Goal: Task Accomplishment & Management: Complete application form

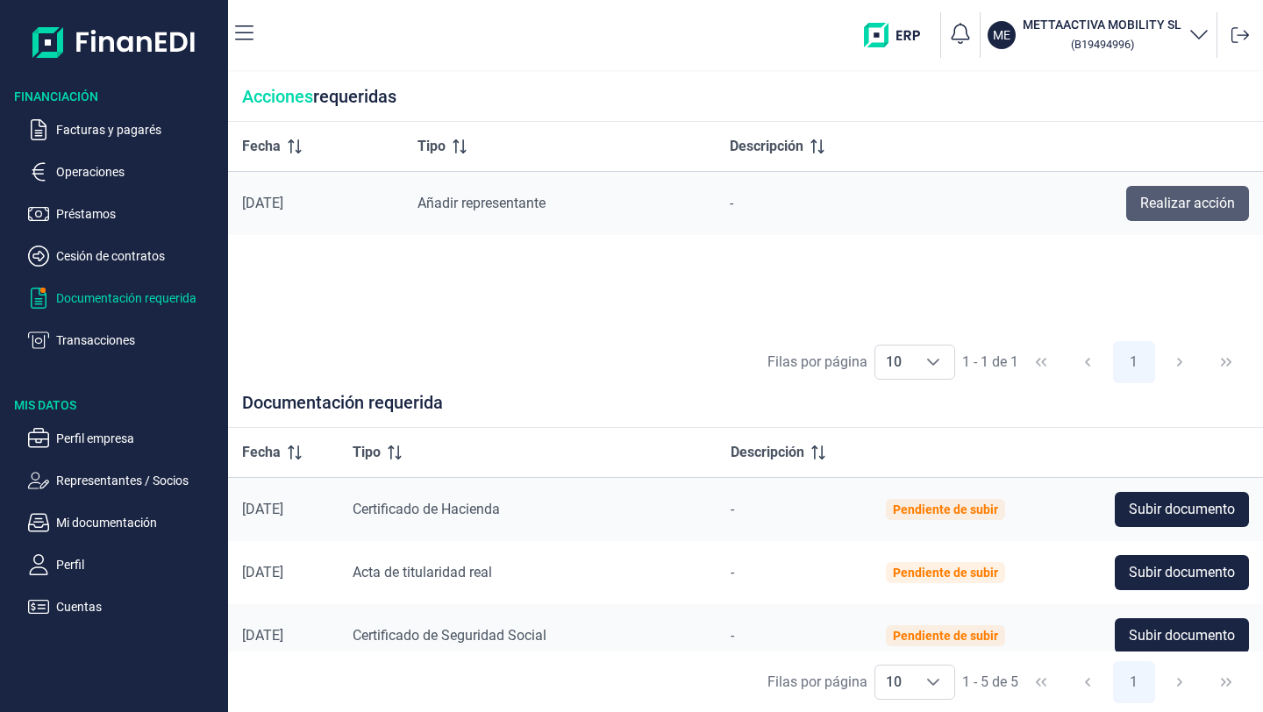
click at [1165, 206] on span "Realizar acción" at bounding box center [1187, 203] width 95 height 21
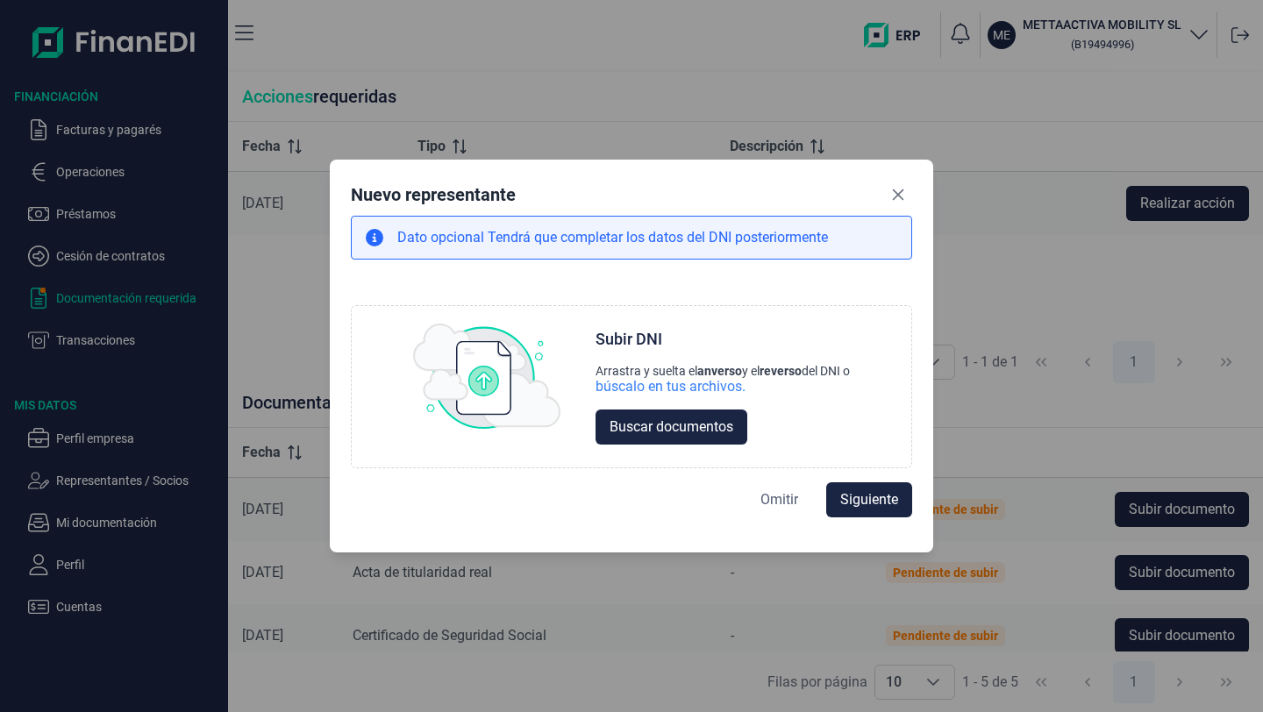
click at [774, 508] on span "Omitir" at bounding box center [779, 499] width 38 height 21
select select "ES"
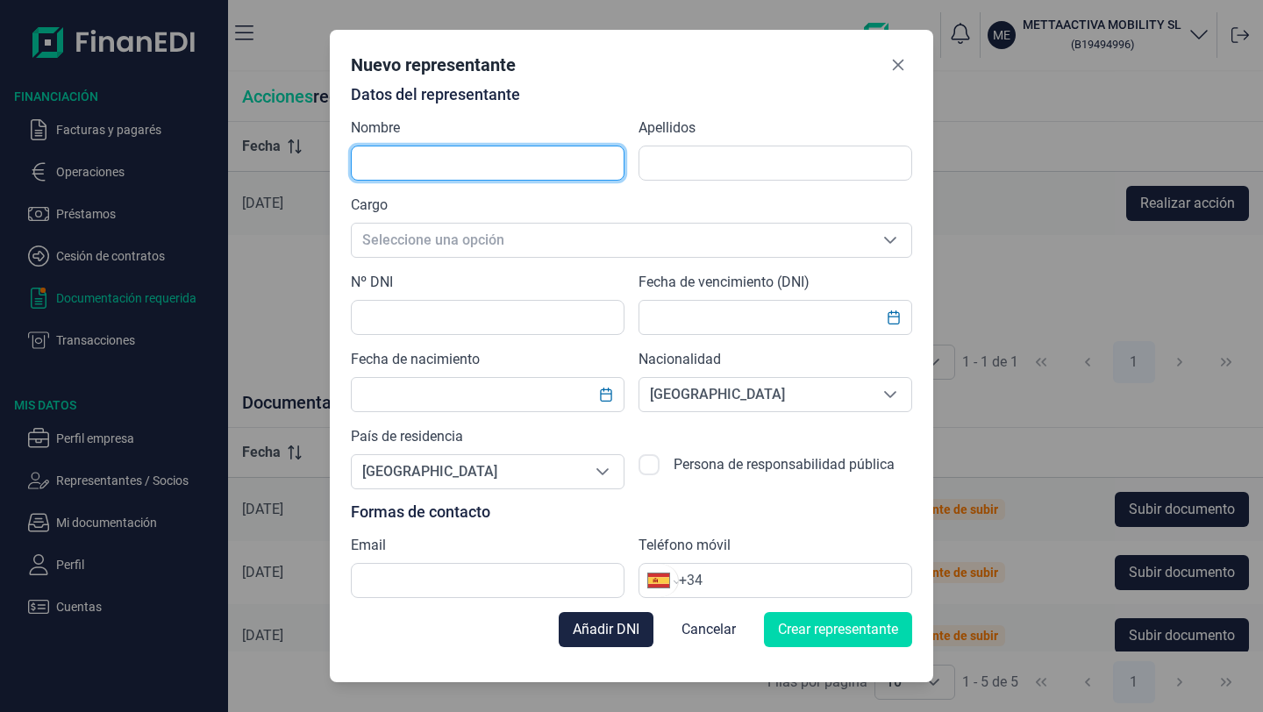
click at [441, 161] on input "text" at bounding box center [488, 163] width 274 height 35
type input "[PERSON_NAME]"
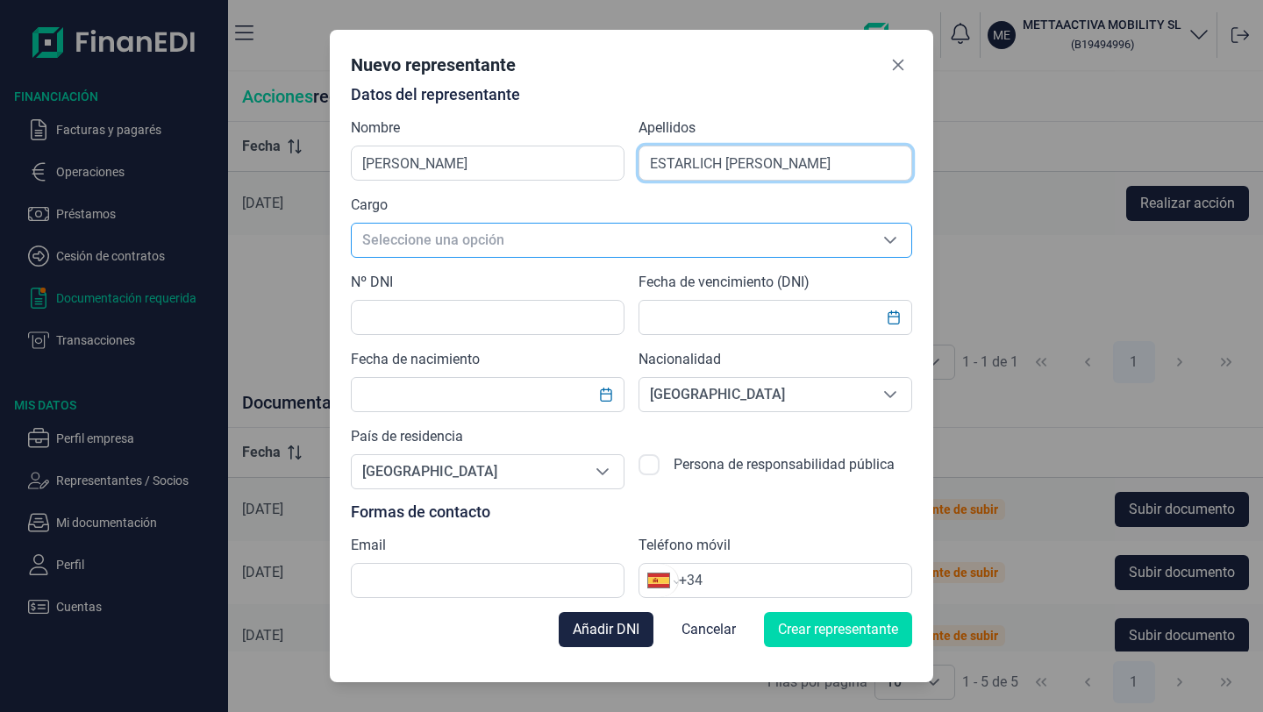
type input "ESTARLICH [PERSON_NAME]"
click at [761, 249] on span "Seleccione una opción" at bounding box center [610, 240] width 517 height 33
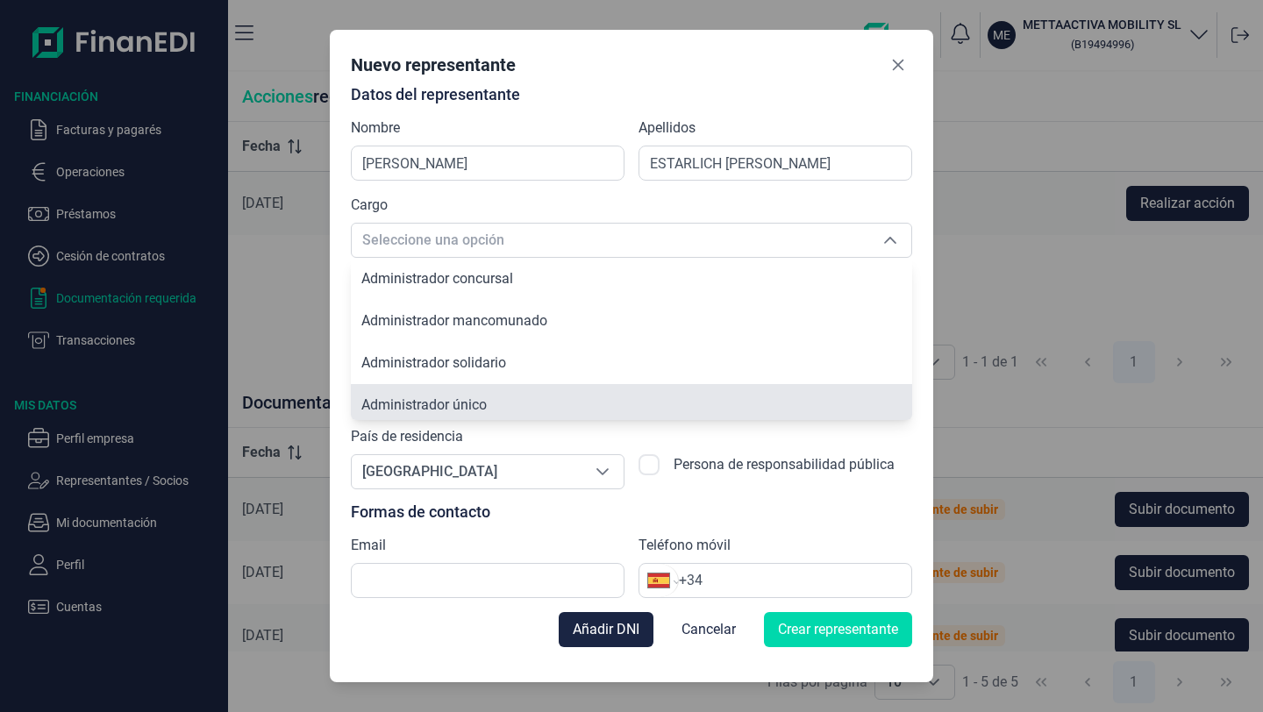
scroll to position [6, 0]
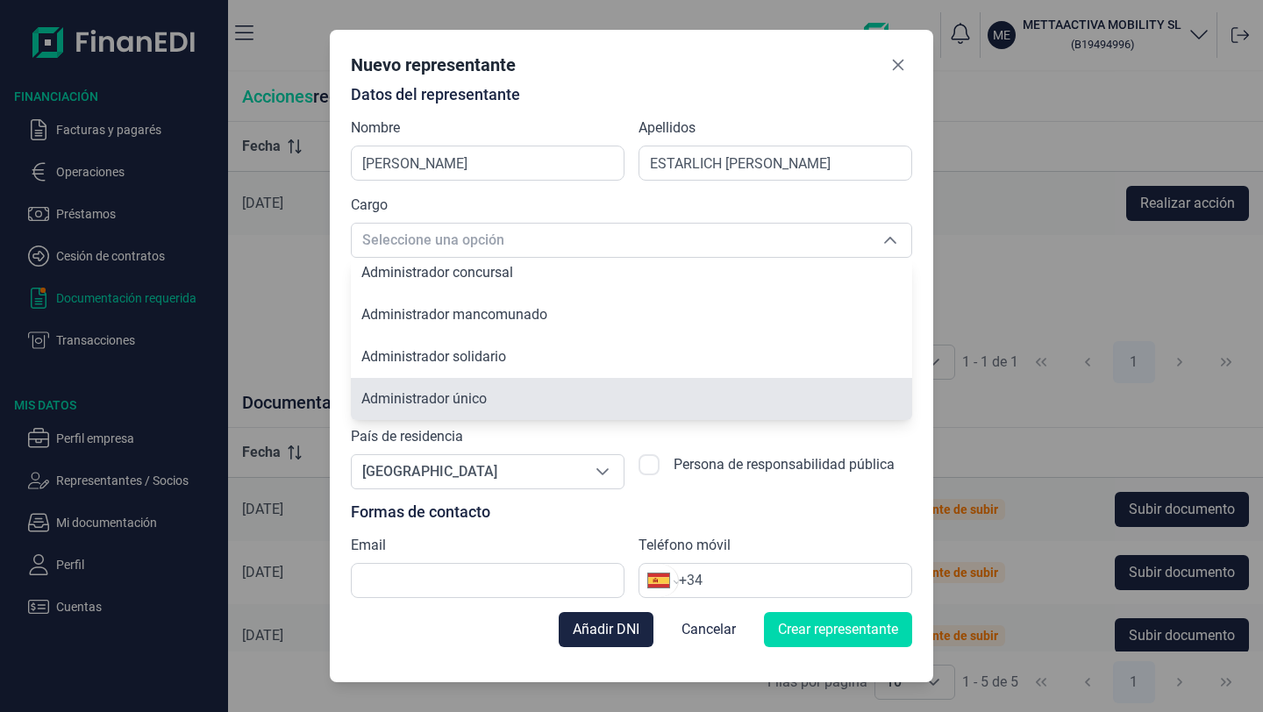
click at [589, 408] on li "Administrador único" at bounding box center [631, 399] width 561 height 42
type input "Administrador único"
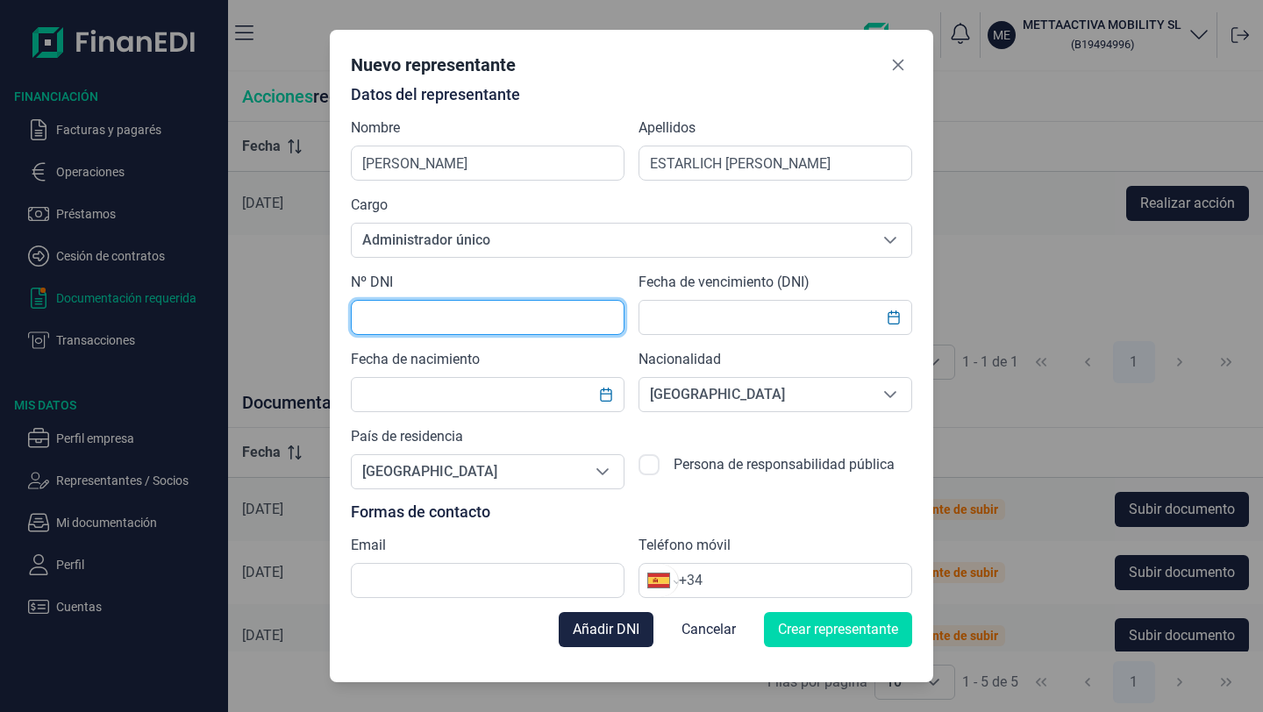
click at [489, 317] on input "text" at bounding box center [488, 317] width 274 height 35
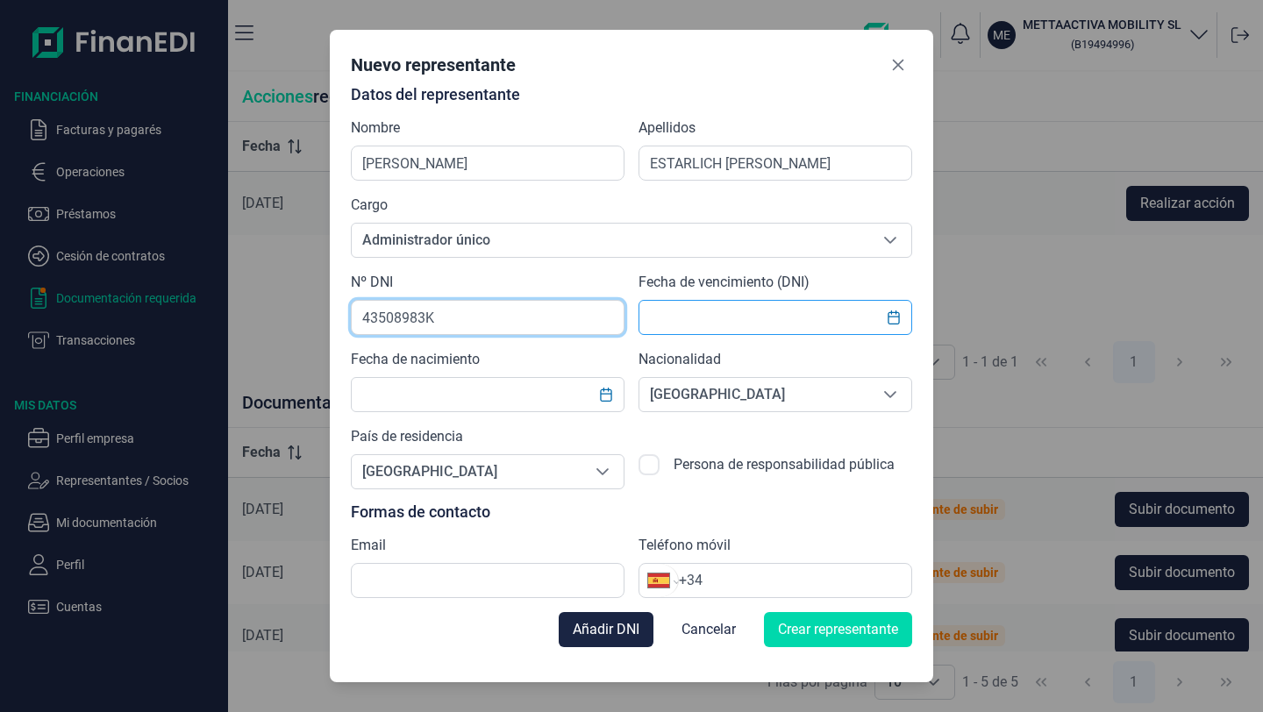
type input "43508983K"
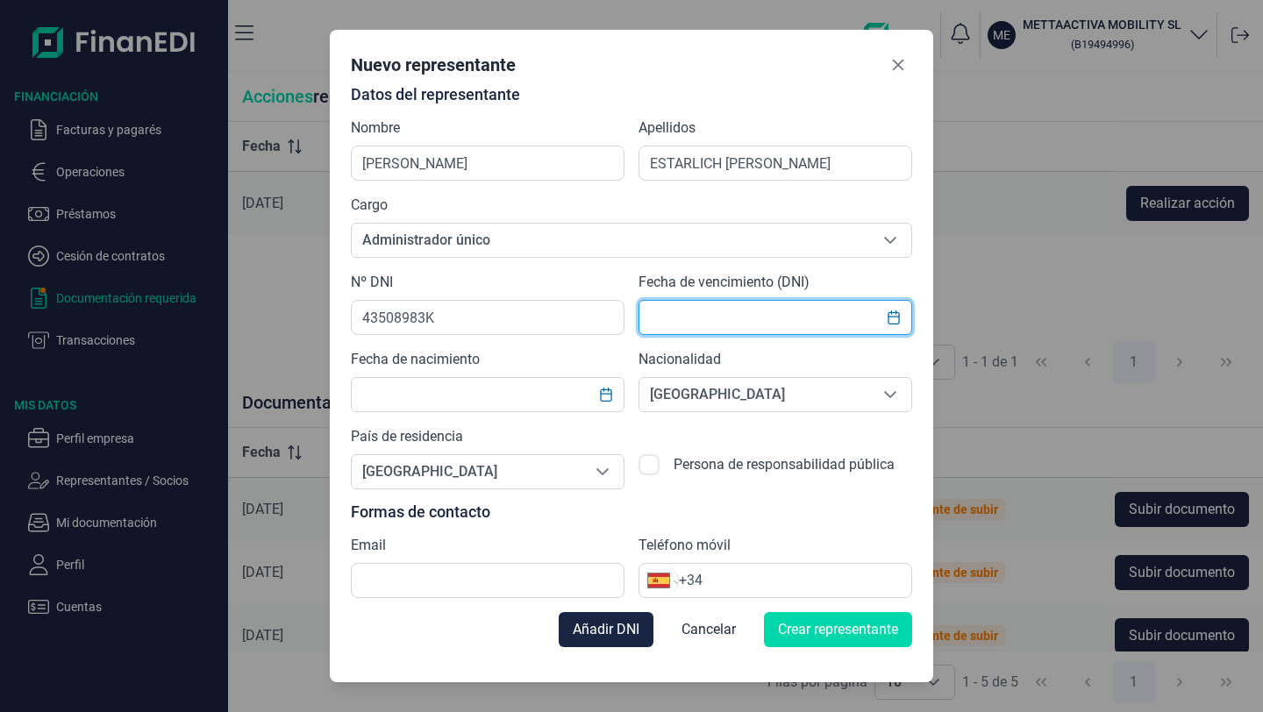
click at [743, 332] on input "text" at bounding box center [776, 317] width 274 height 35
type input "[DATE]"
click at [425, 389] on input "text" at bounding box center [488, 394] width 274 height 35
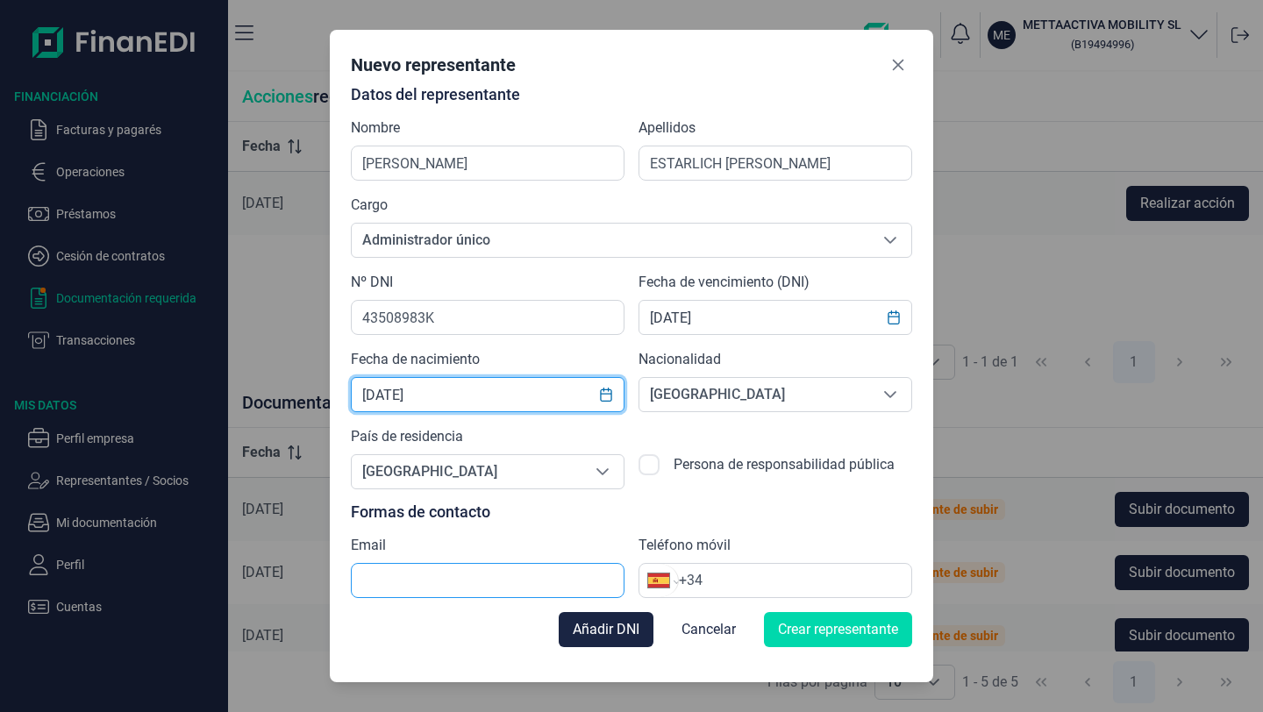
type input "[DATE]"
click at [459, 580] on input "text" at bounding box center [488, 580] width 274 height 35
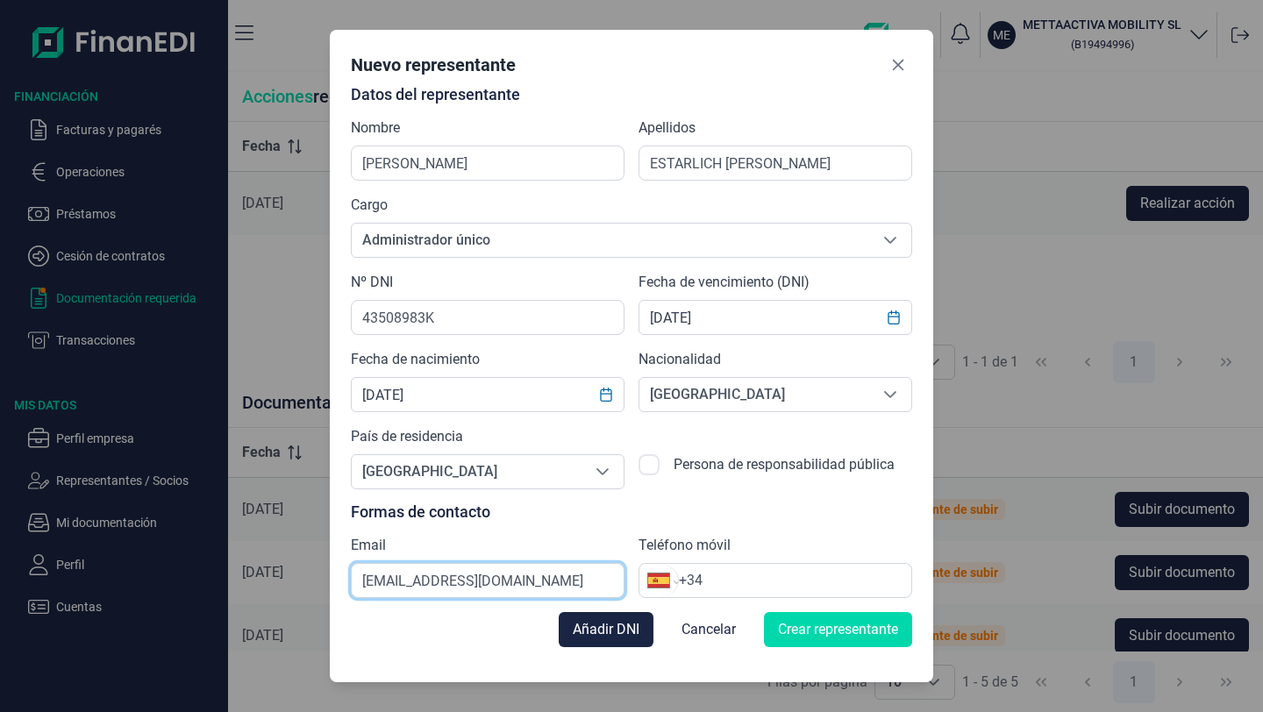
type input "[EMAIL_ADDRESS][DOMAIN_NAME]"
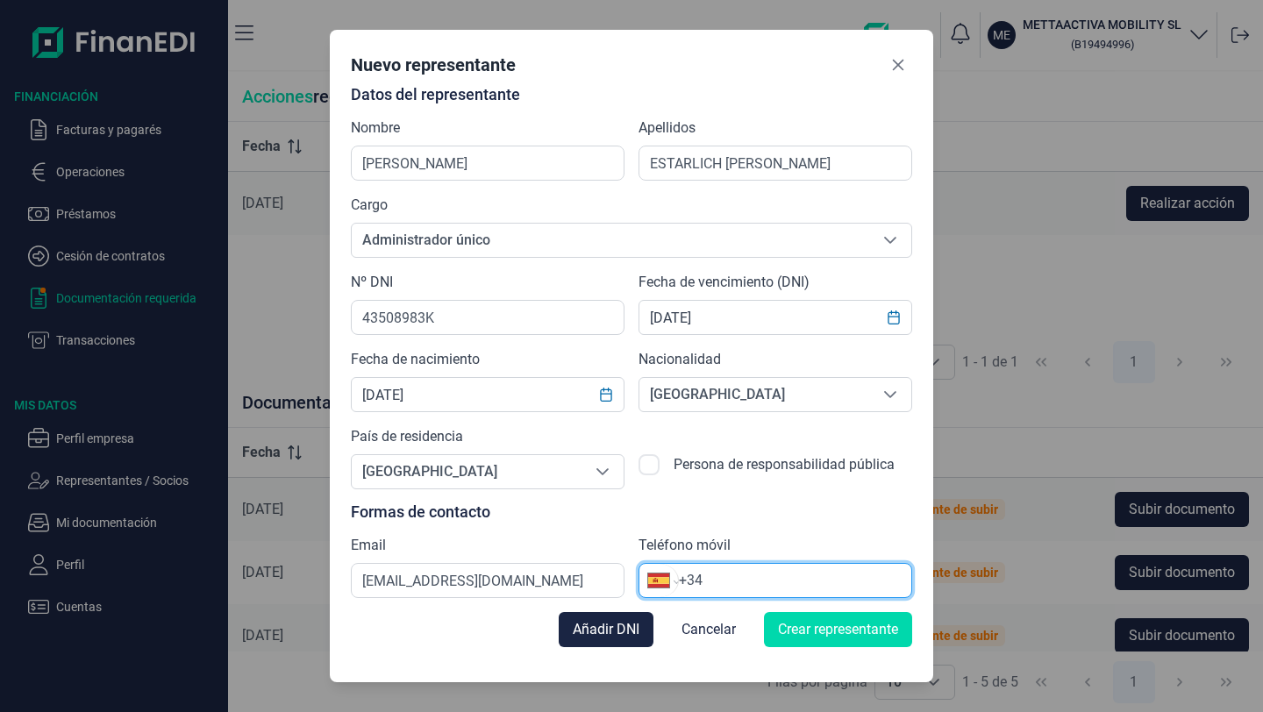
click at [757, 573] on input "+34" at bounding box center [795, 580] width 232 height 21
type input "[PHONE_NUMBER]"
click at [837, 641] on button "Crear representante" at bounding box center [838, 629] width 148 height 35
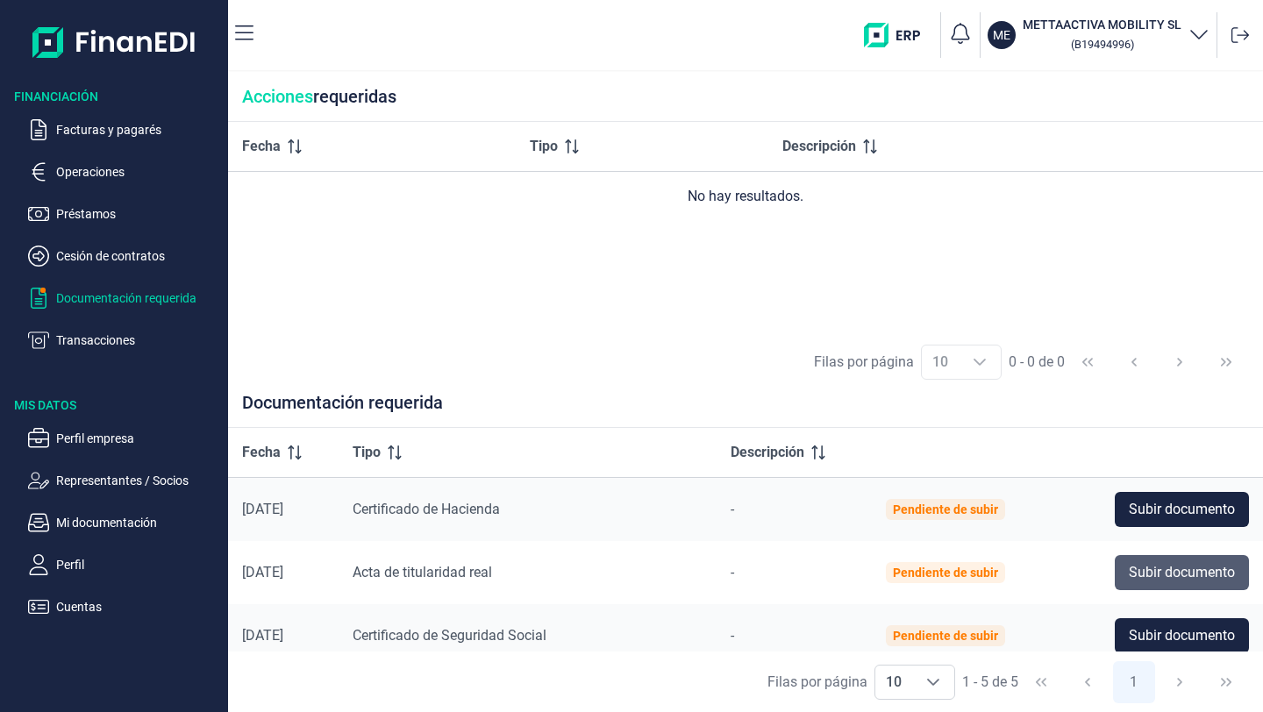
click at [1131, 571] on span "Subir documento" at bounding box center [1182, 572] width 106 height 21
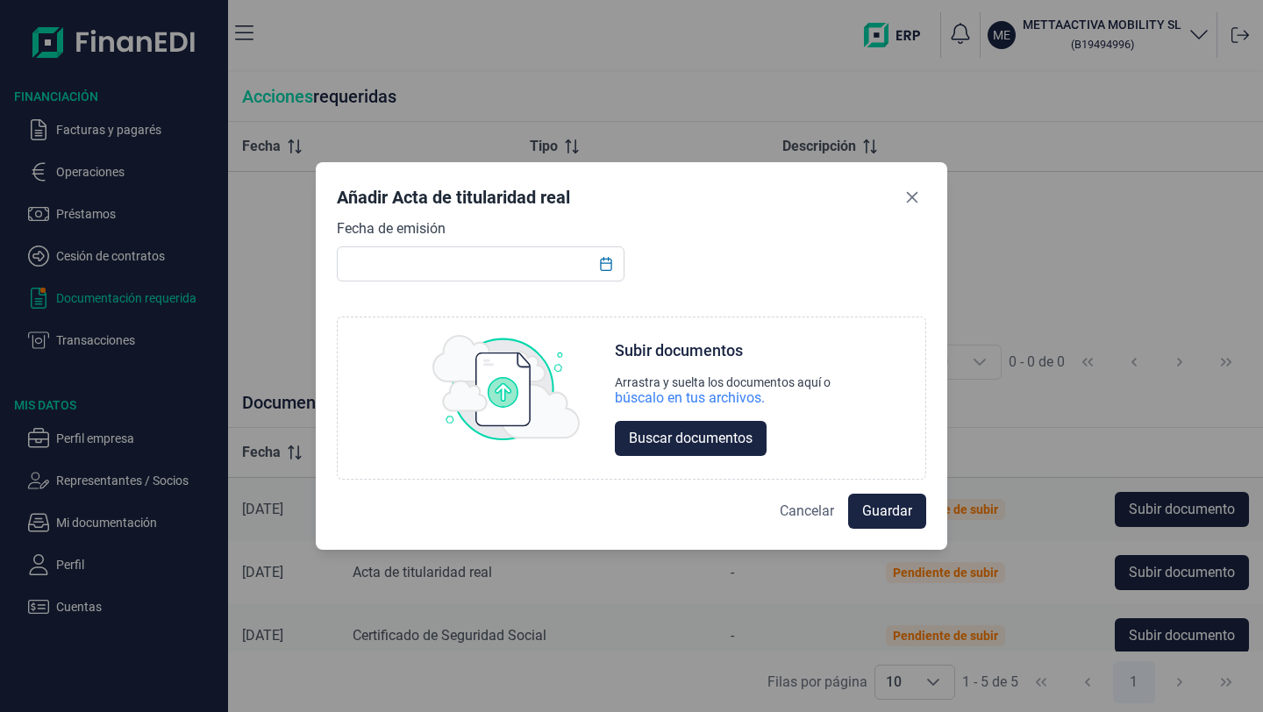
click at [818, 520] on span "Cancelar" at bounding box center [807, 511] width 54 height 21
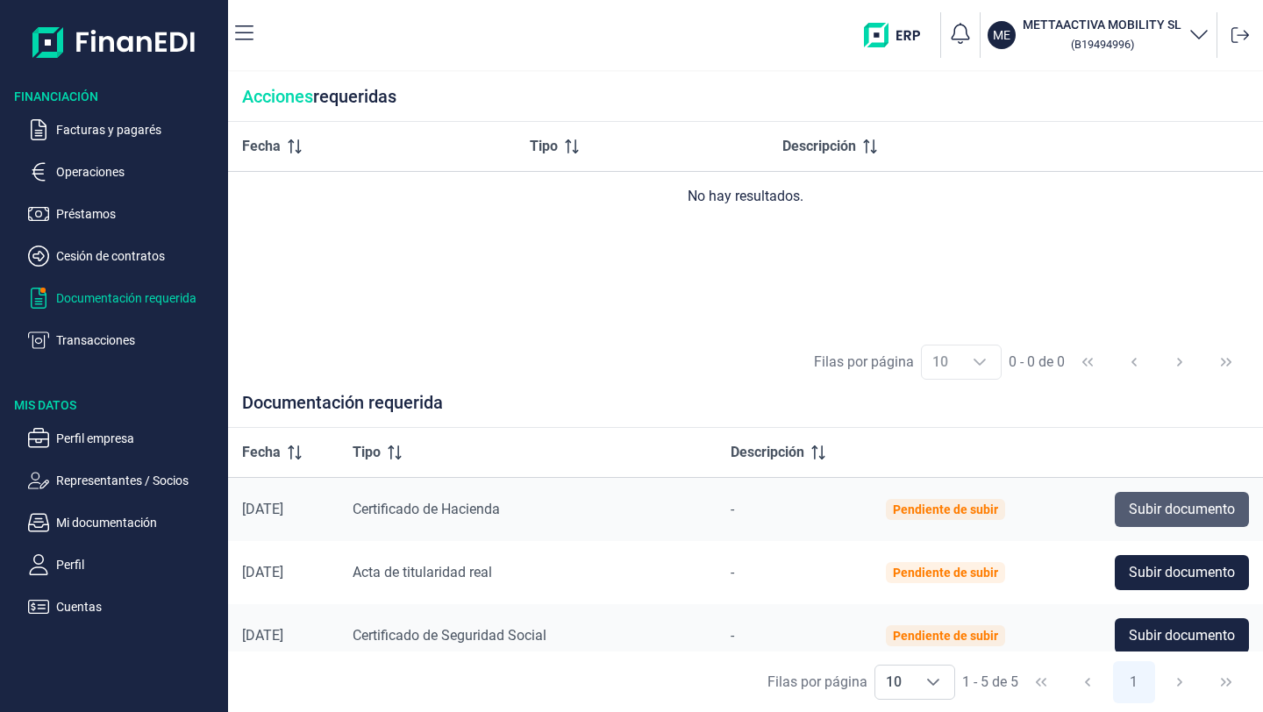
click at [1169, 519] on span "Subir documento" at bounding box center [1182, 509] width 106 height 21
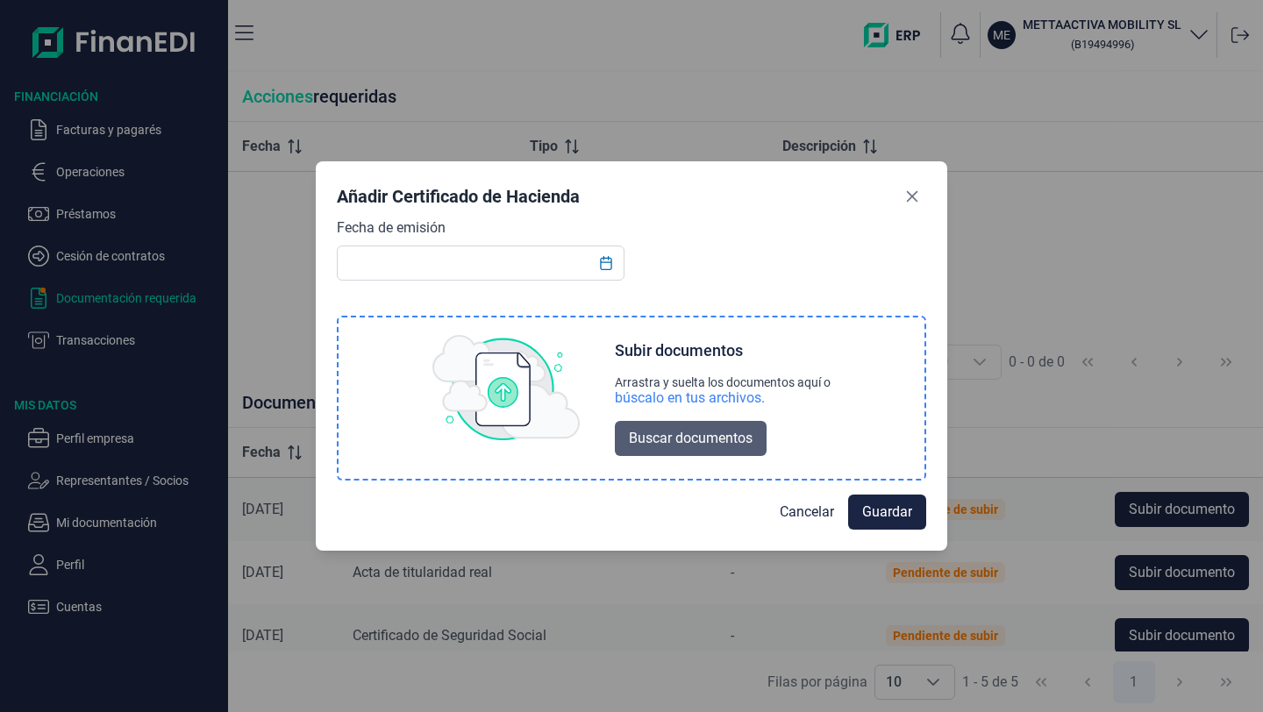
click at [646, 439] on span "Buscar documentos" at bounding box center [691, 438] width 124 height 21
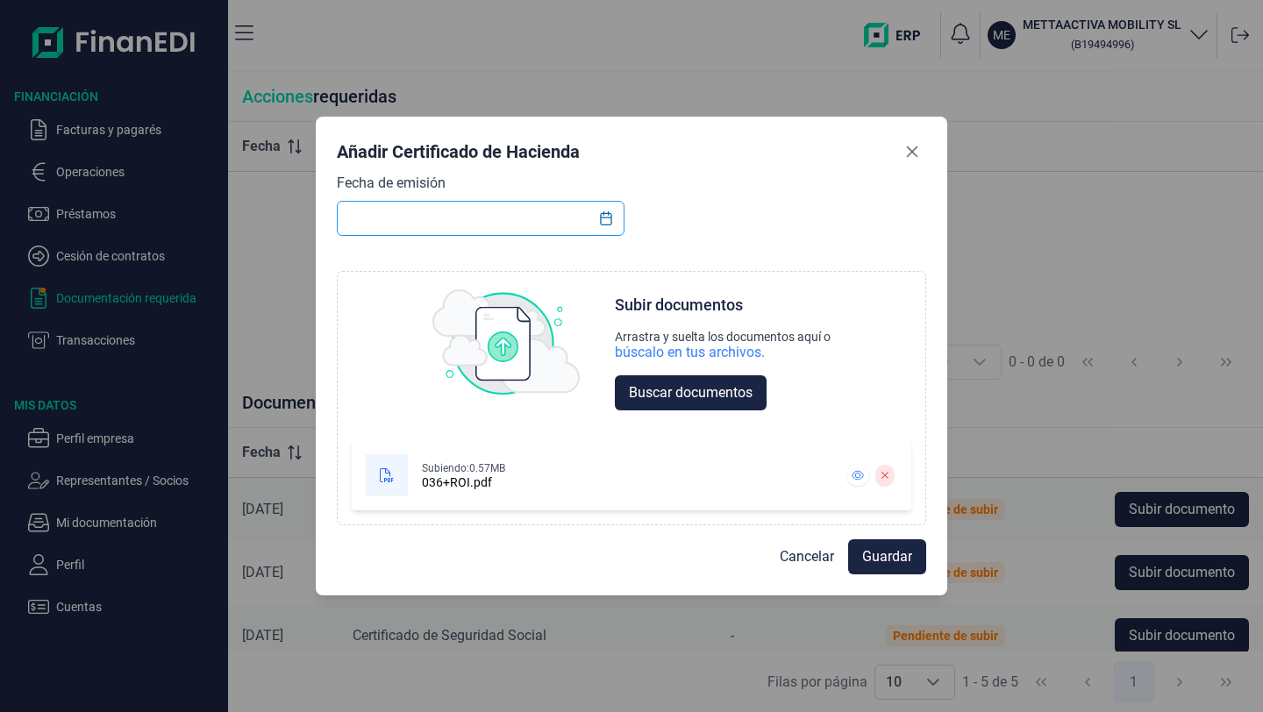
click at [446, 211] on input "text" at bounding box center [481, 218] width 288 height 35
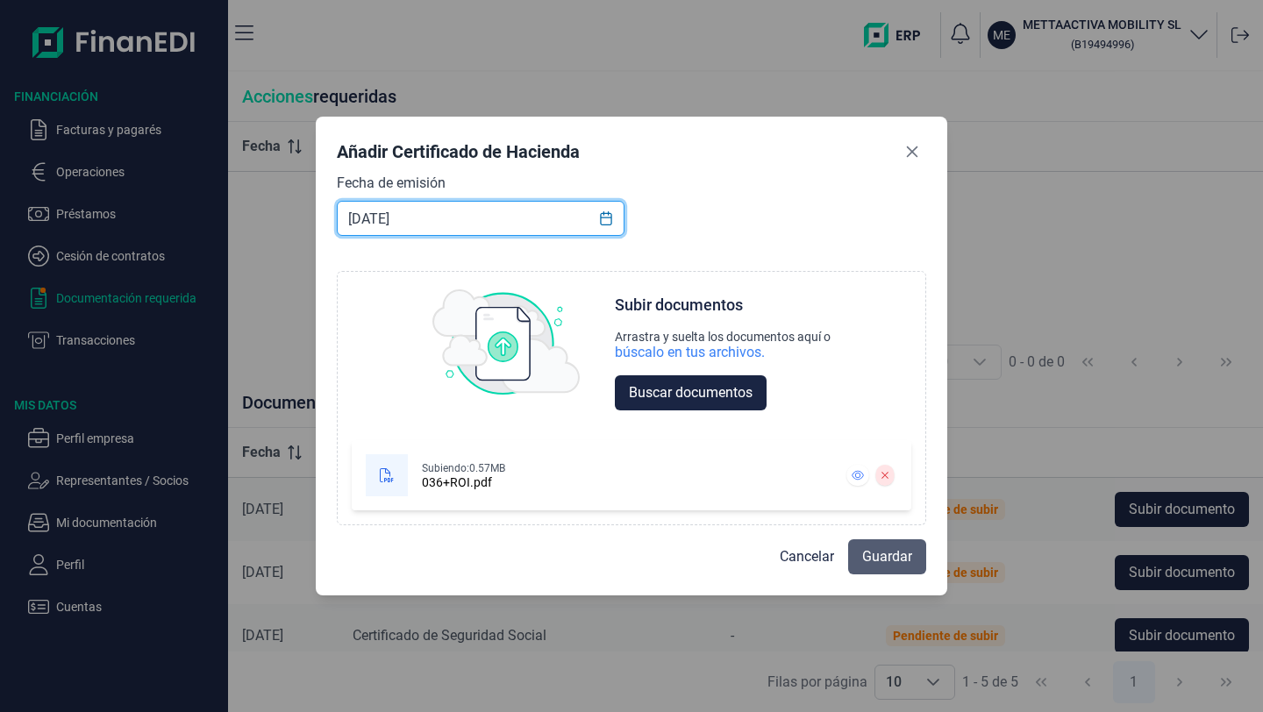
type input "[DATE]"
click at [885, 558] on span "Guardar" at bounding box center [887, 556] width 50 height 21
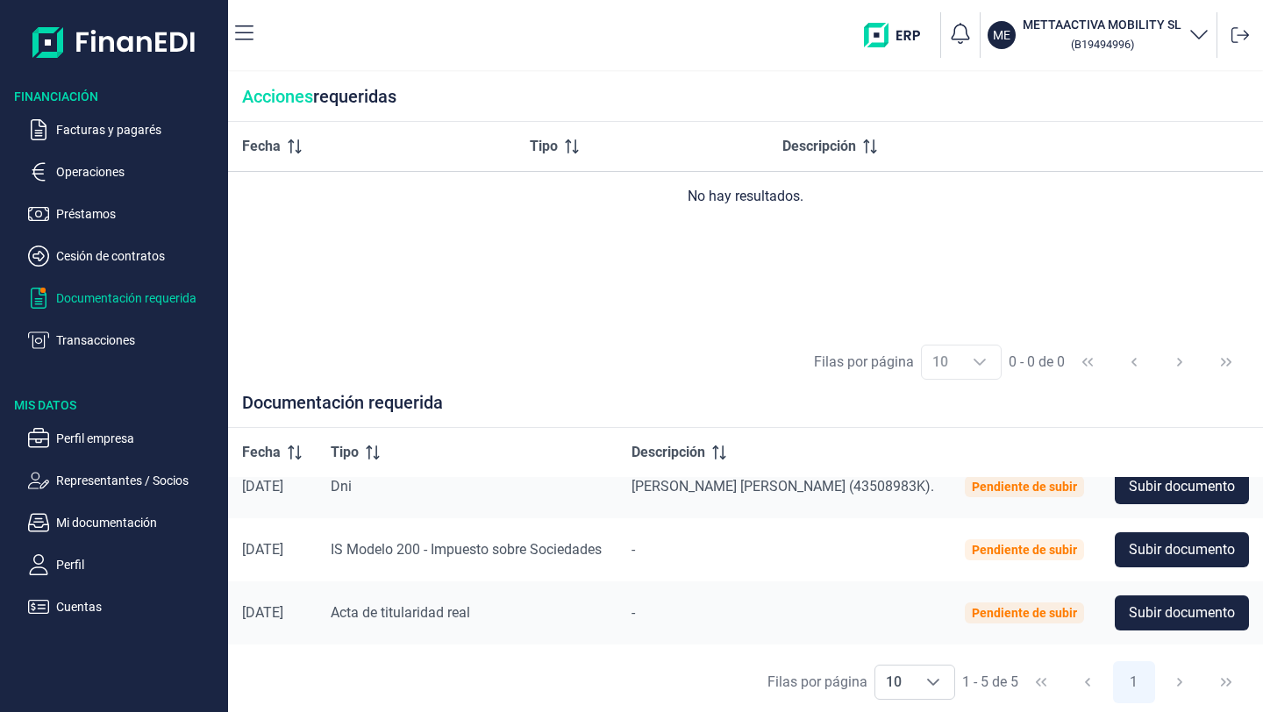
scroll to position [24, 0]
click at [1159, 546] on span "Subir documento" at bounding box center [1182, 549] width 106 height 21
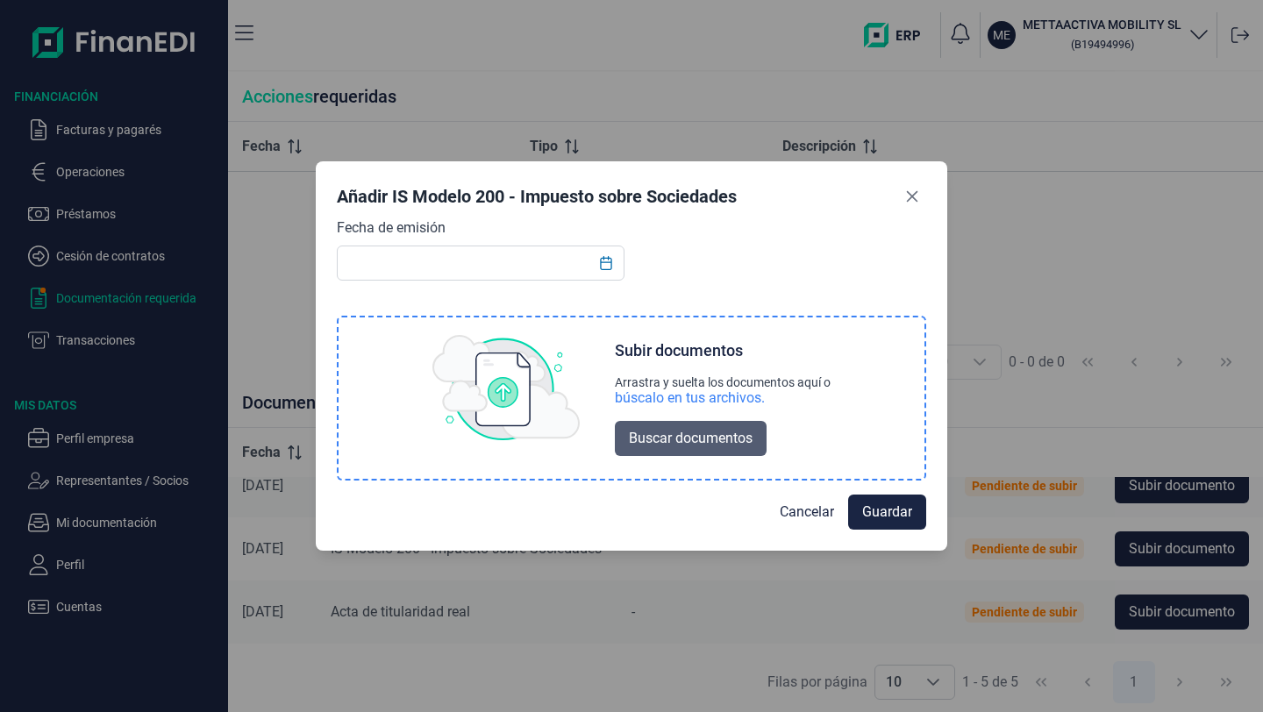
click at [682, 446] on span "Buscar documentos" at bounding box center [691, 438] width 124 height 21
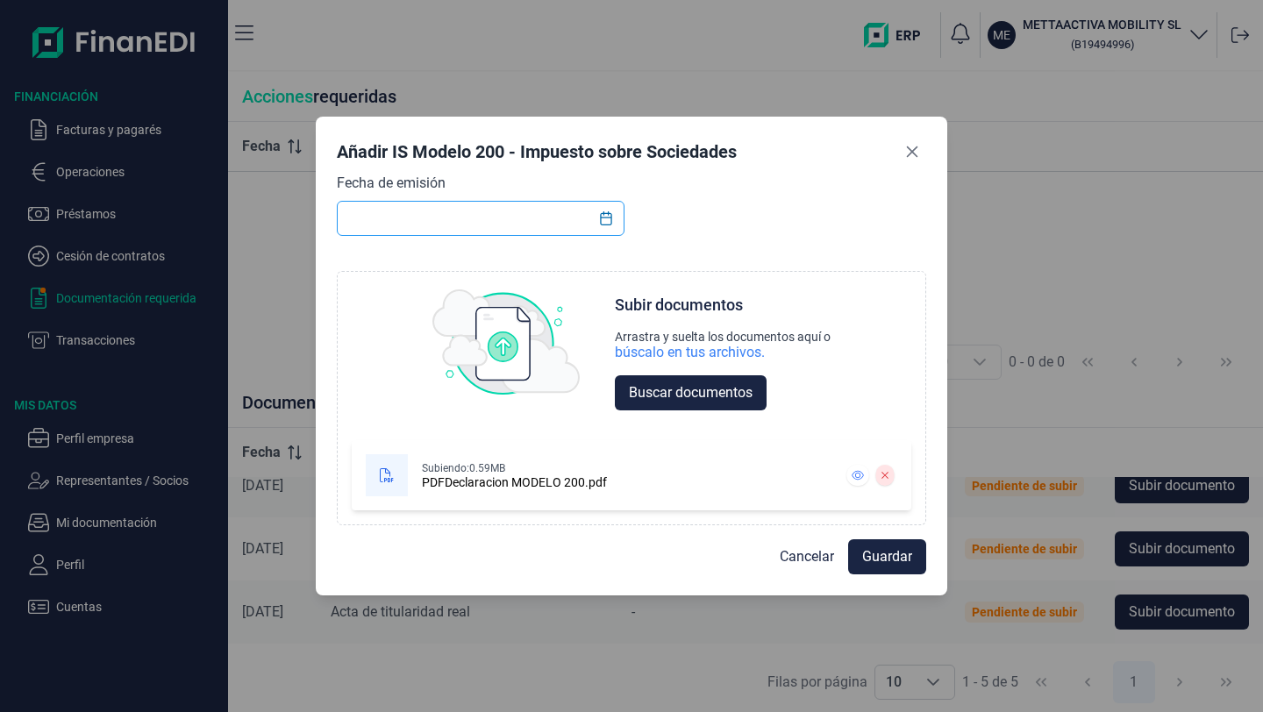
click at [475, 217] on input "text" at bounding box center [481, 218] width 288 height 35
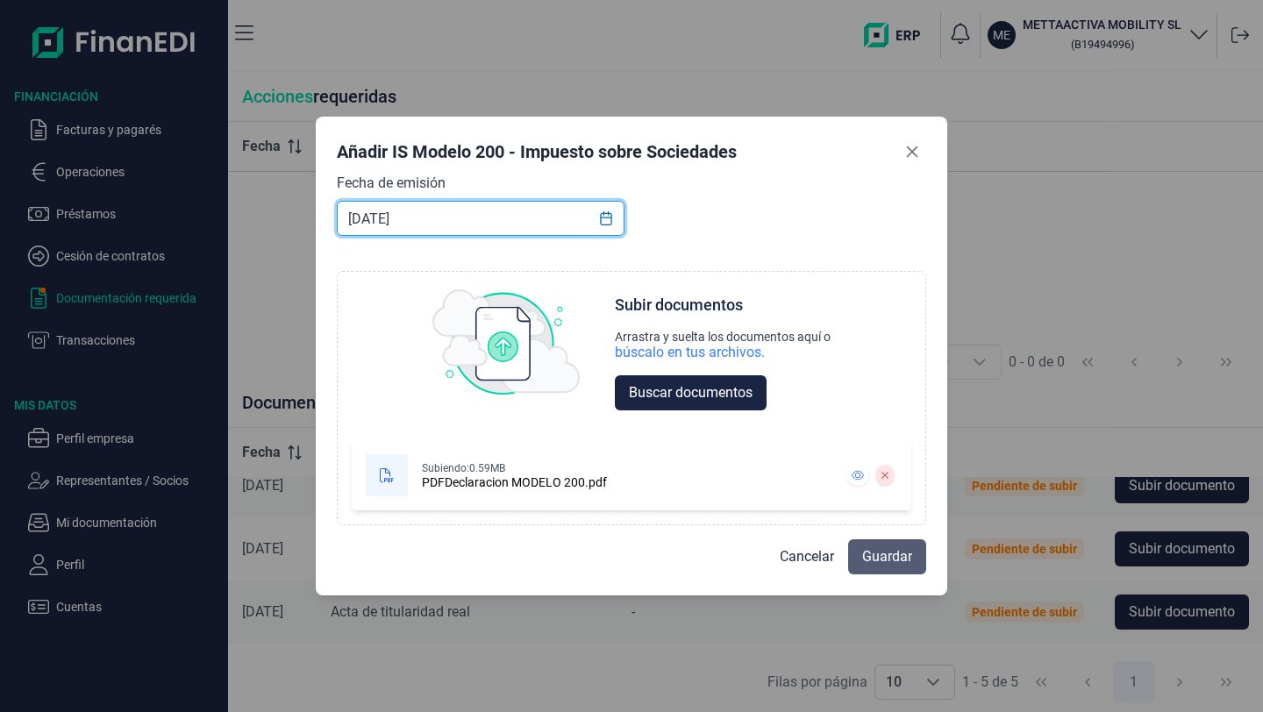
type input "[DATE]"
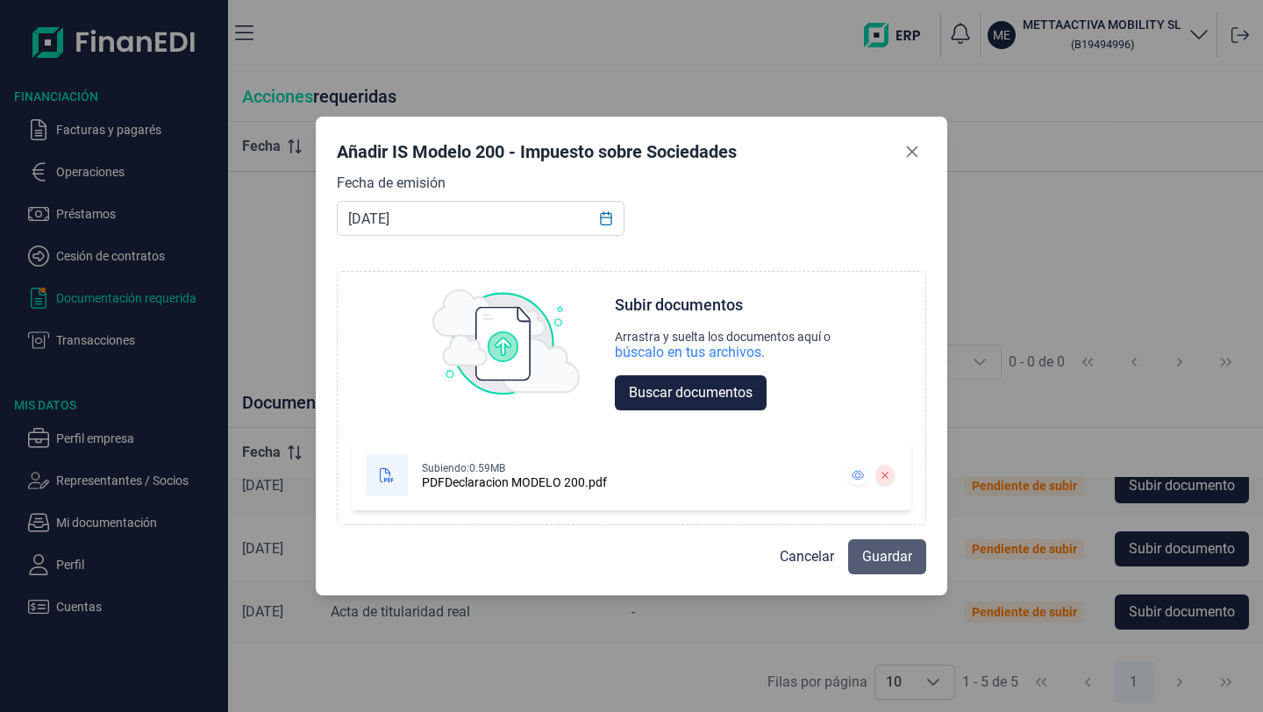
click at [879, 564] on span "Guardar" at bounding box center [887, 556] width 50 height 21
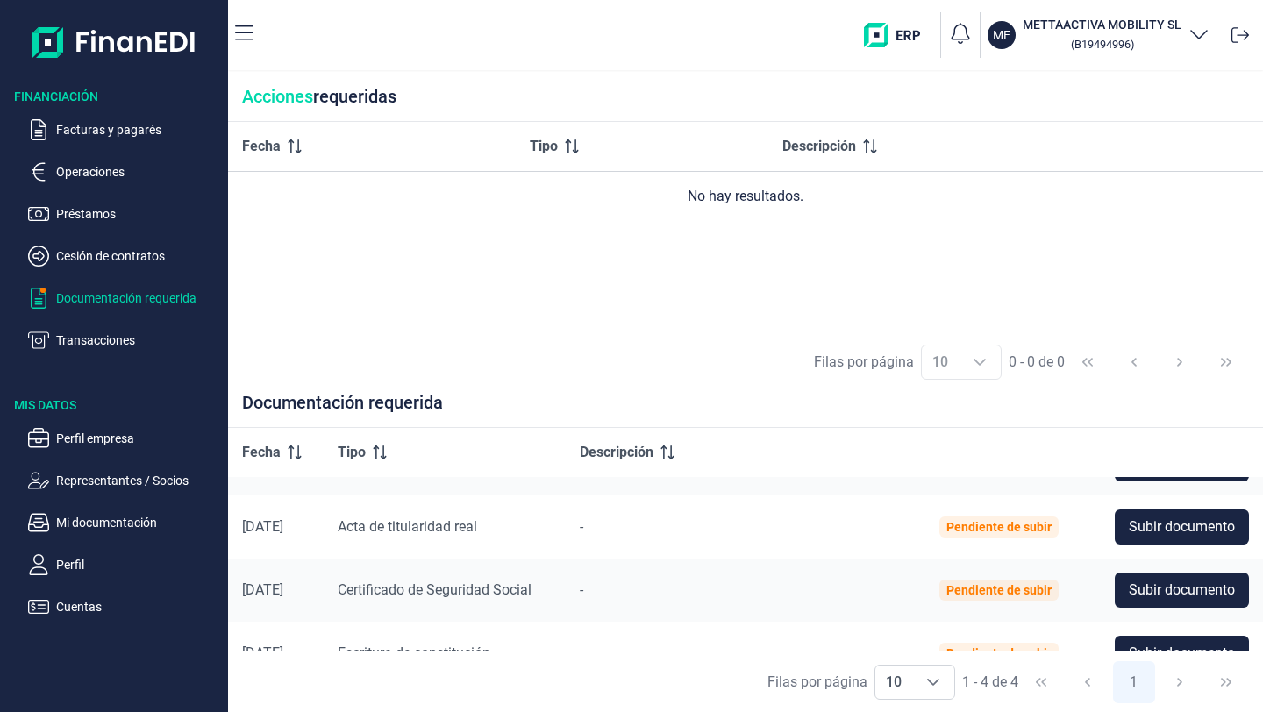
scroll to position [0, 0]
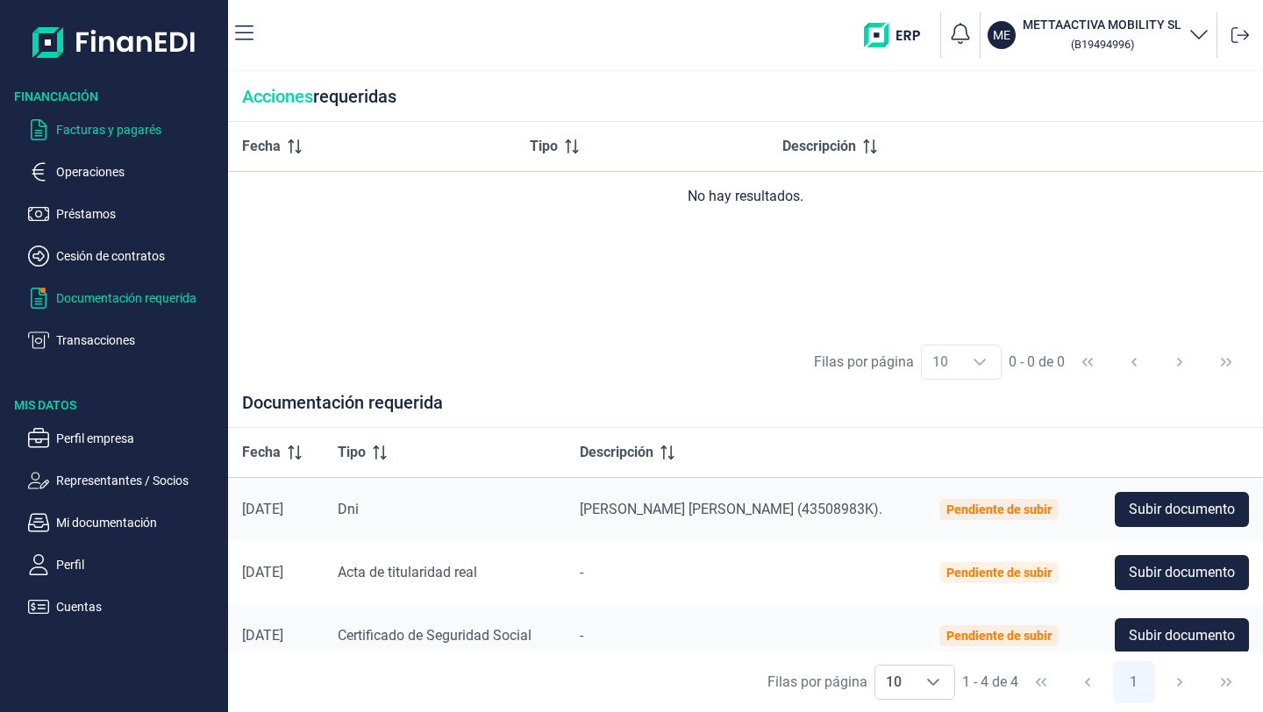
click at [63, 135] on p "Facturas y pagarés" at bounding box center [138, 129] width 165 height 21
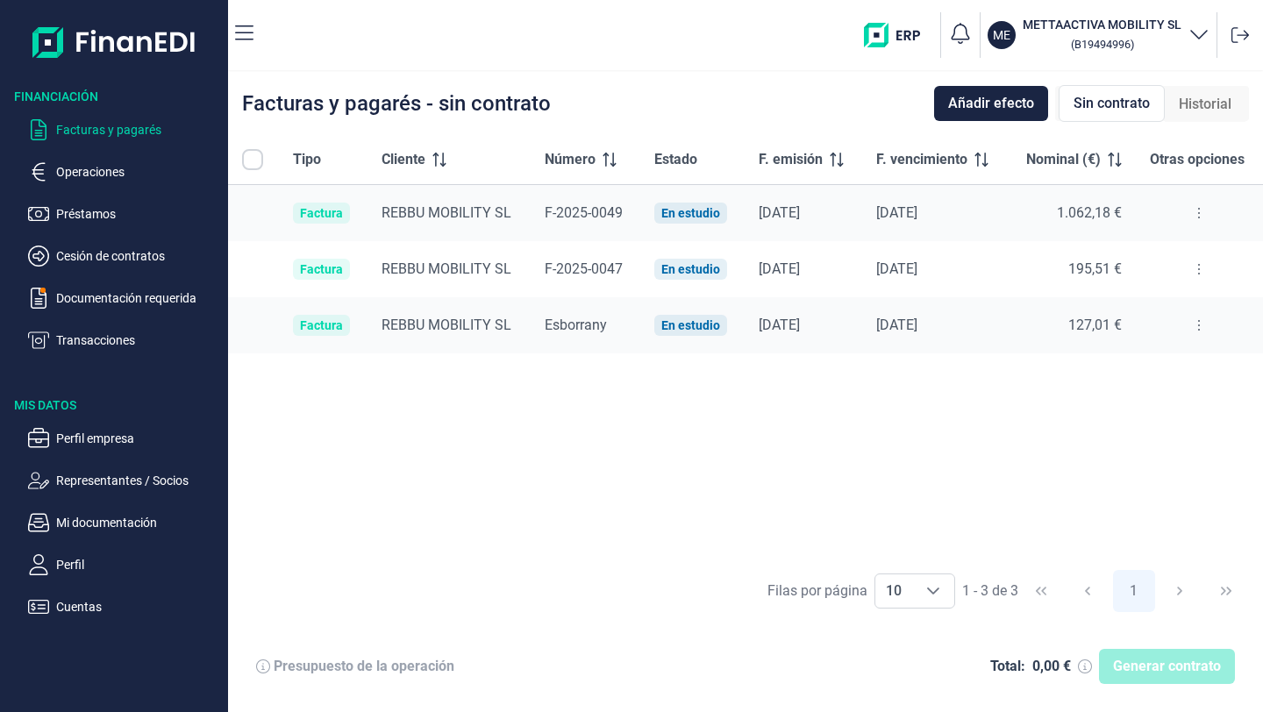
click at [1197, 211] on icon at bounding box center [1199, 213] width 4 height 14
click at [84, 180] on p "Operaciones" at bounding box center [138, 171] width 165 height 21
